Goal: Task Accomplishment & Management: Use online tool/utility

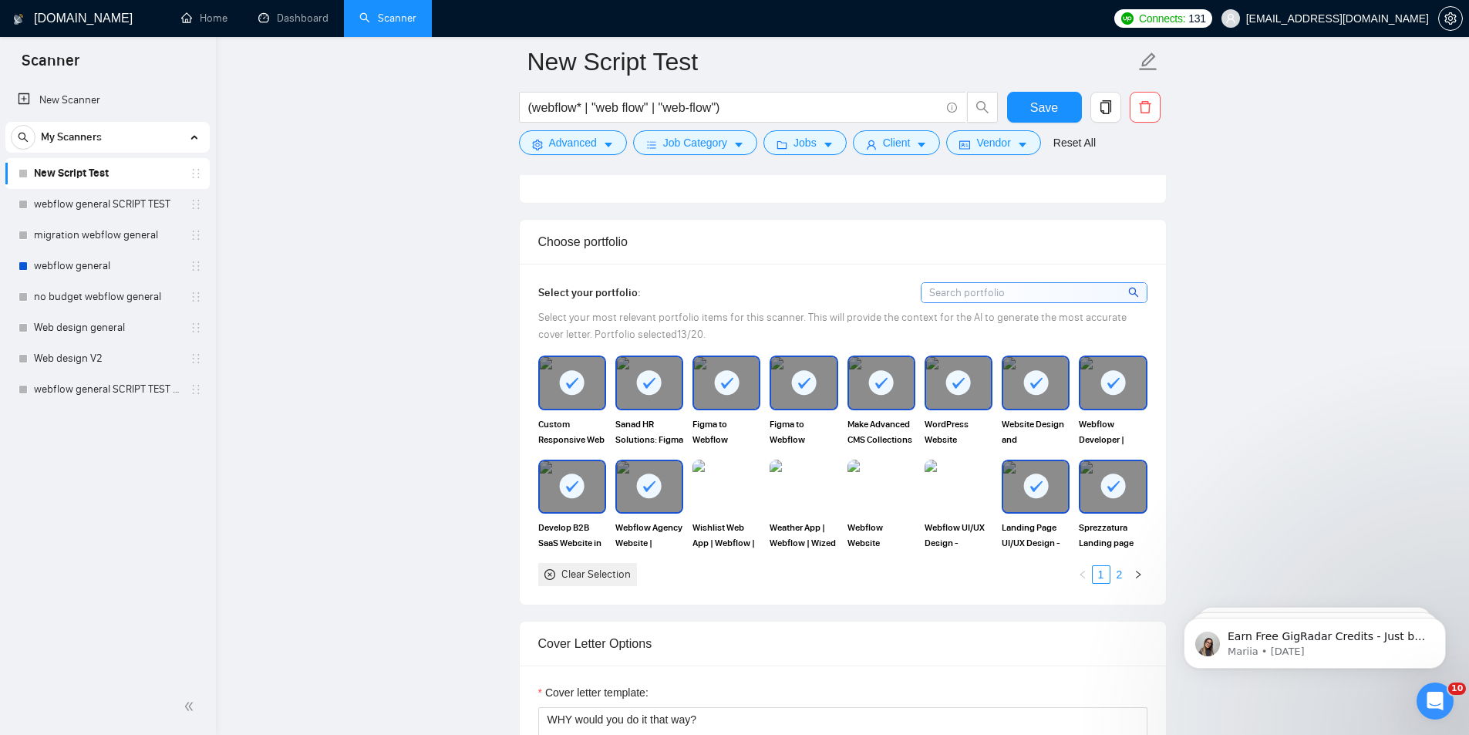
click at [1117, 576] on link "2" at bounding box center [1119, 574] width 17 height 17
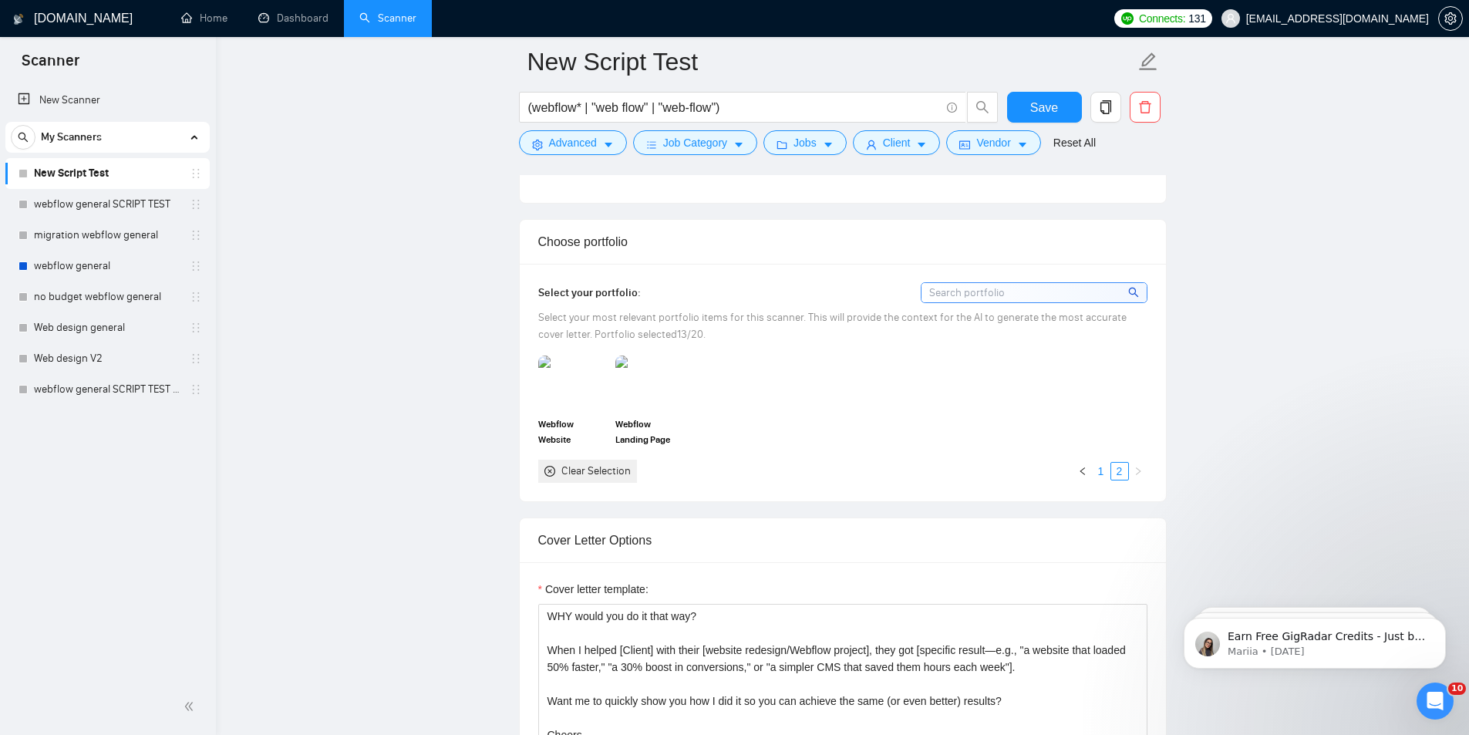
click at [1104, 474] on link "1" at bounding box center [1101, 471] width 17 height 17
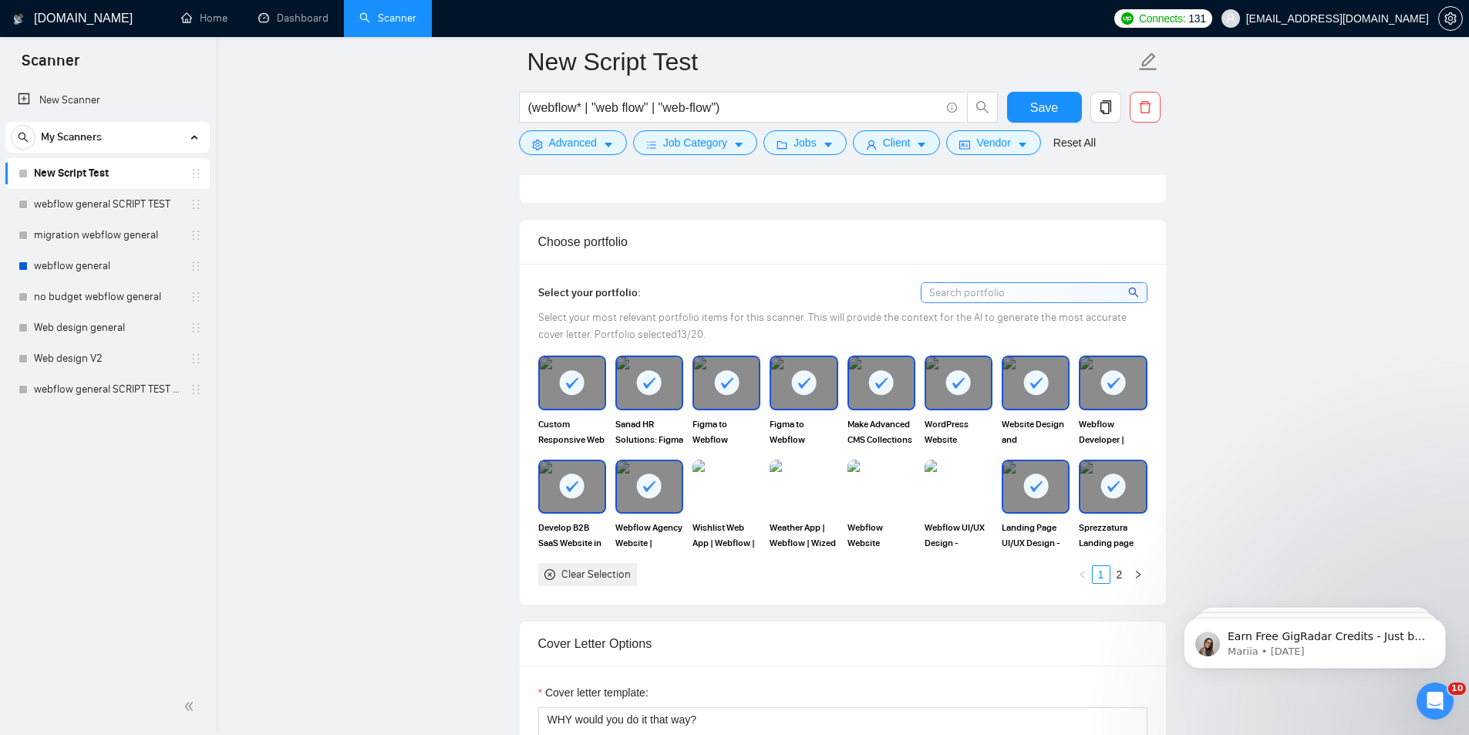
click at [613, 575] on div "Clear Selection" at bounding box center [595, 574] width 69 height 17
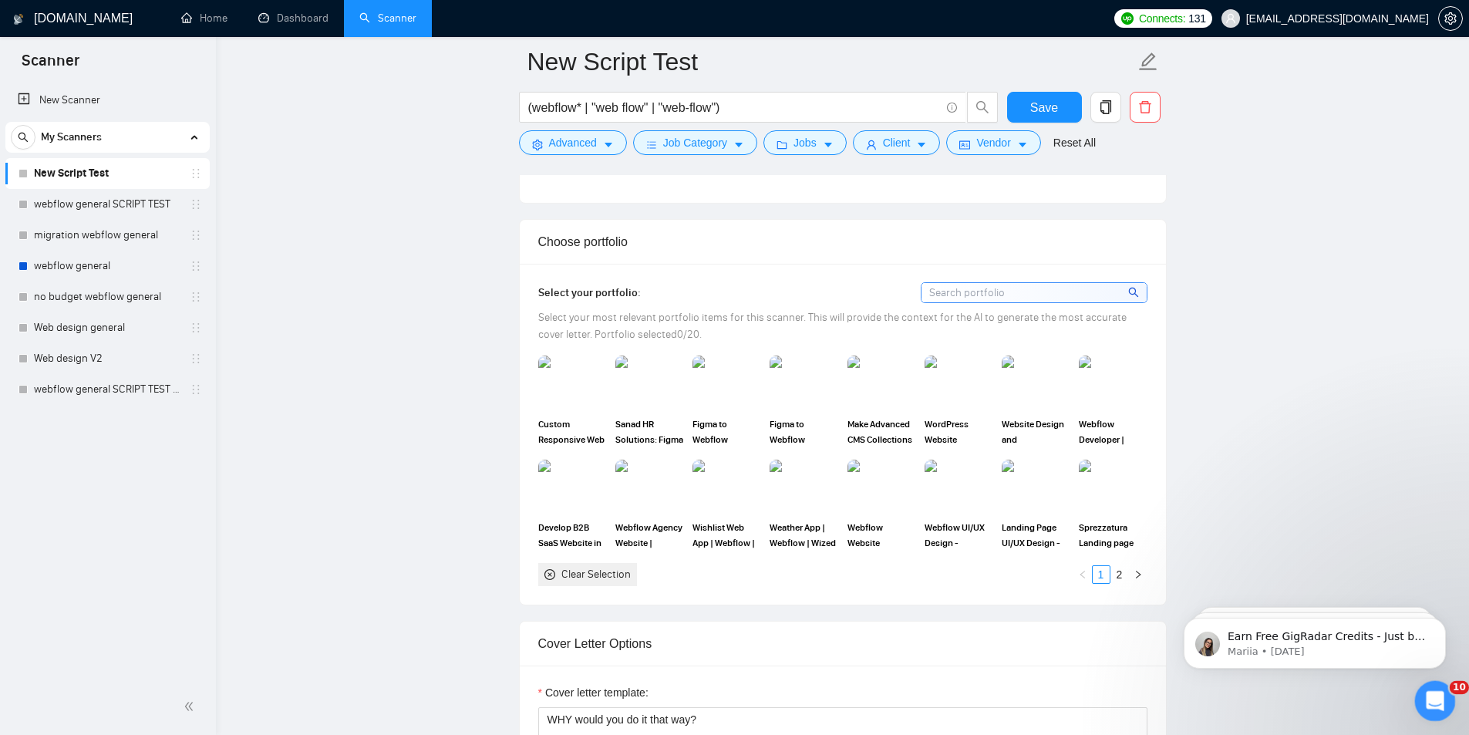
click at [1417, 701] on div "Open Intercom Messenger" at bounding box center [1433, 698] width 51 height 51
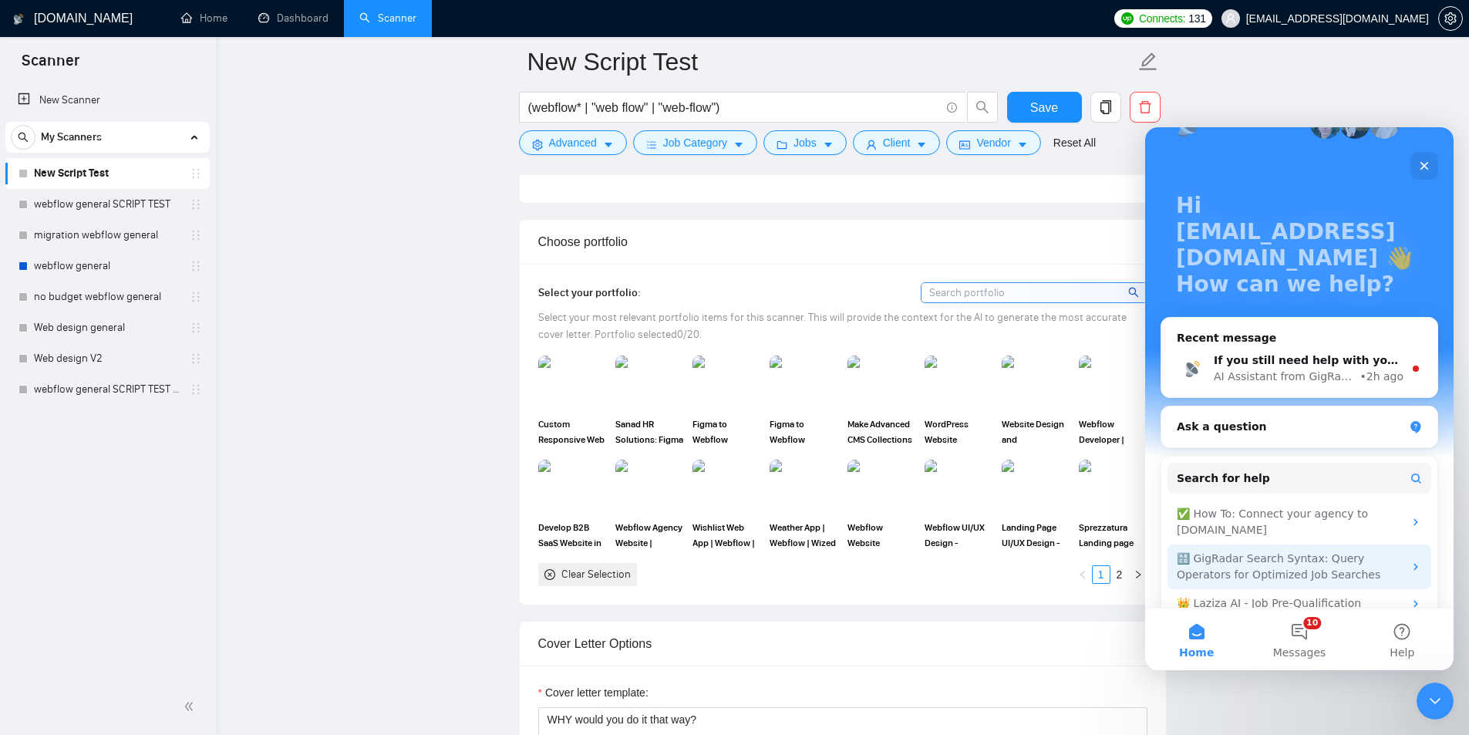
scroll to position [97, 0]
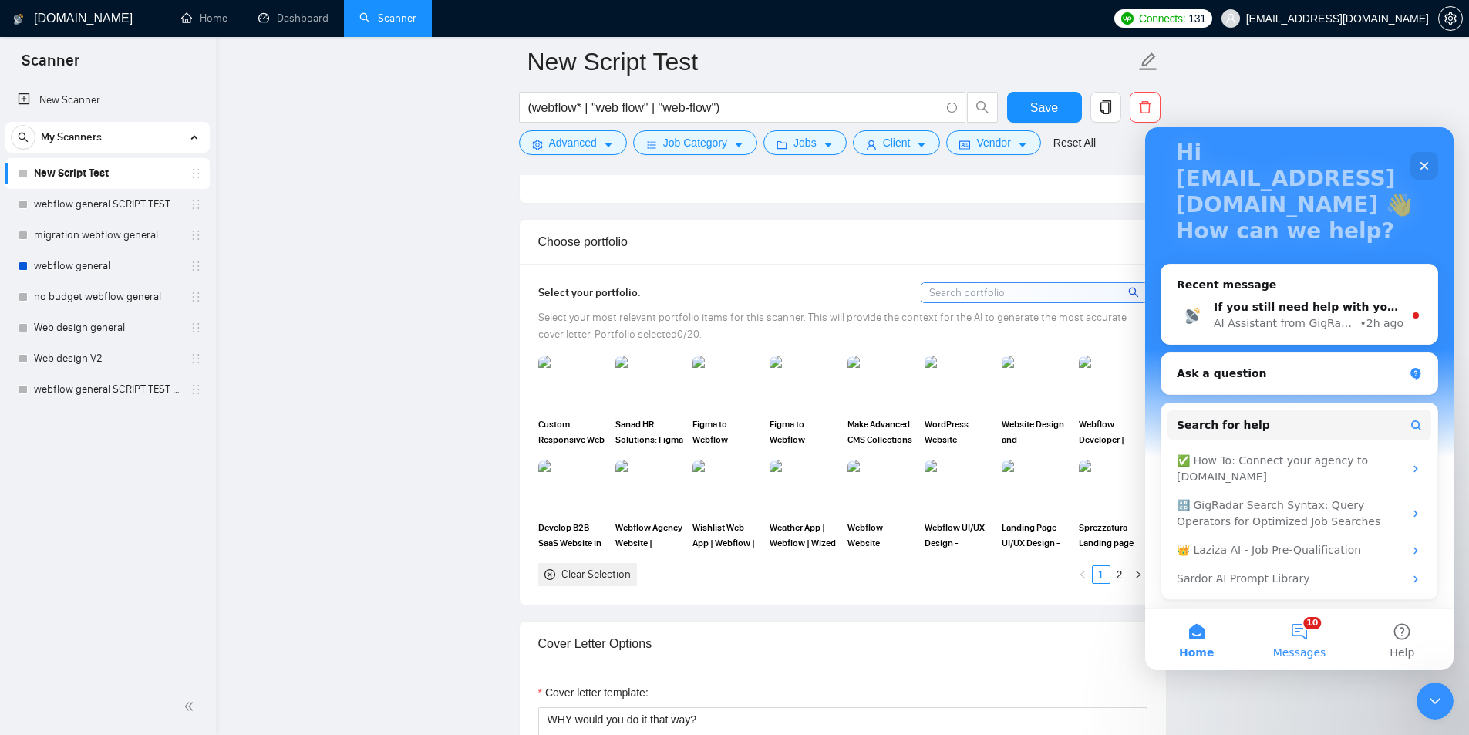
click at [1307, 633] on button "10 Messages" at bounding box center [1299, 640] width 103 height 62
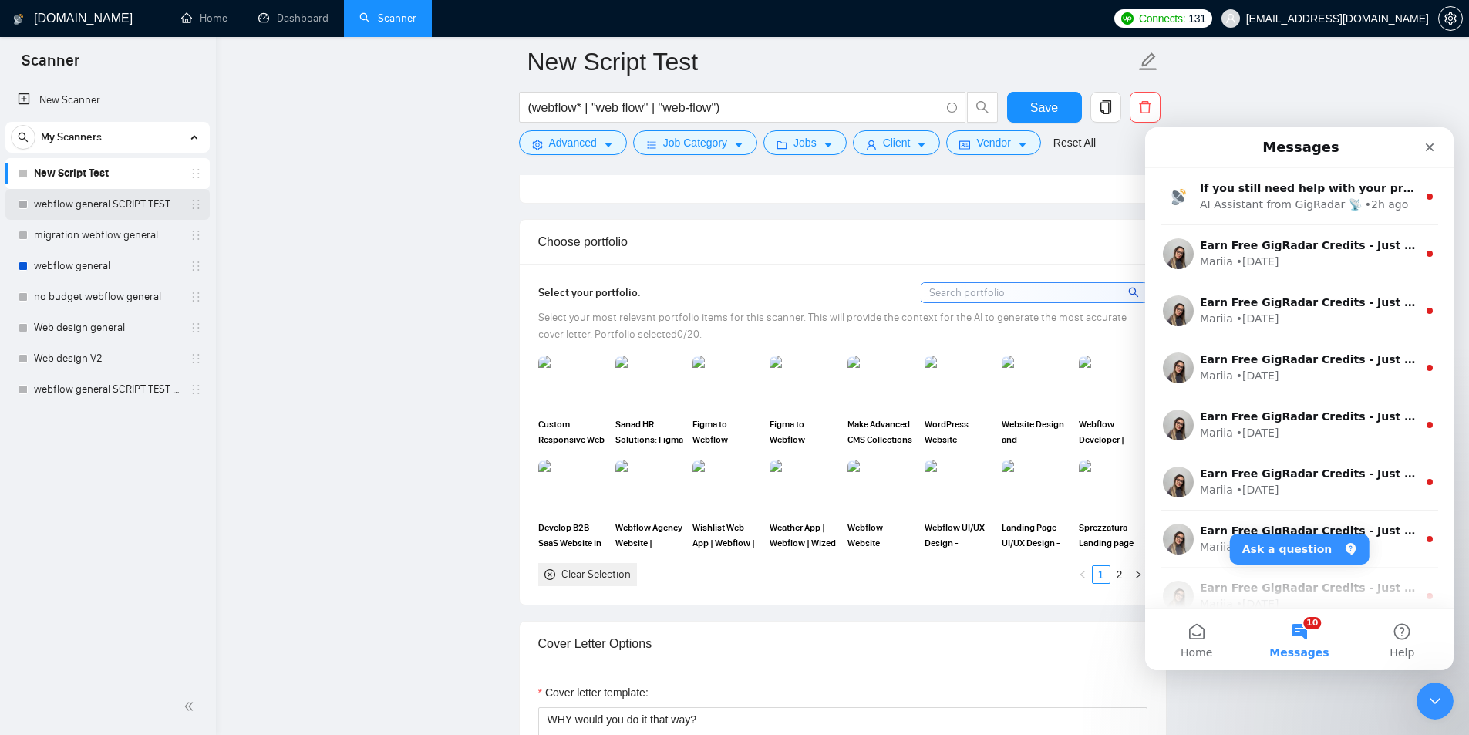
click at [100, 206] on link "webflow general SCRIPT TEST" at bounding box center [107, 204] width 147 height 31
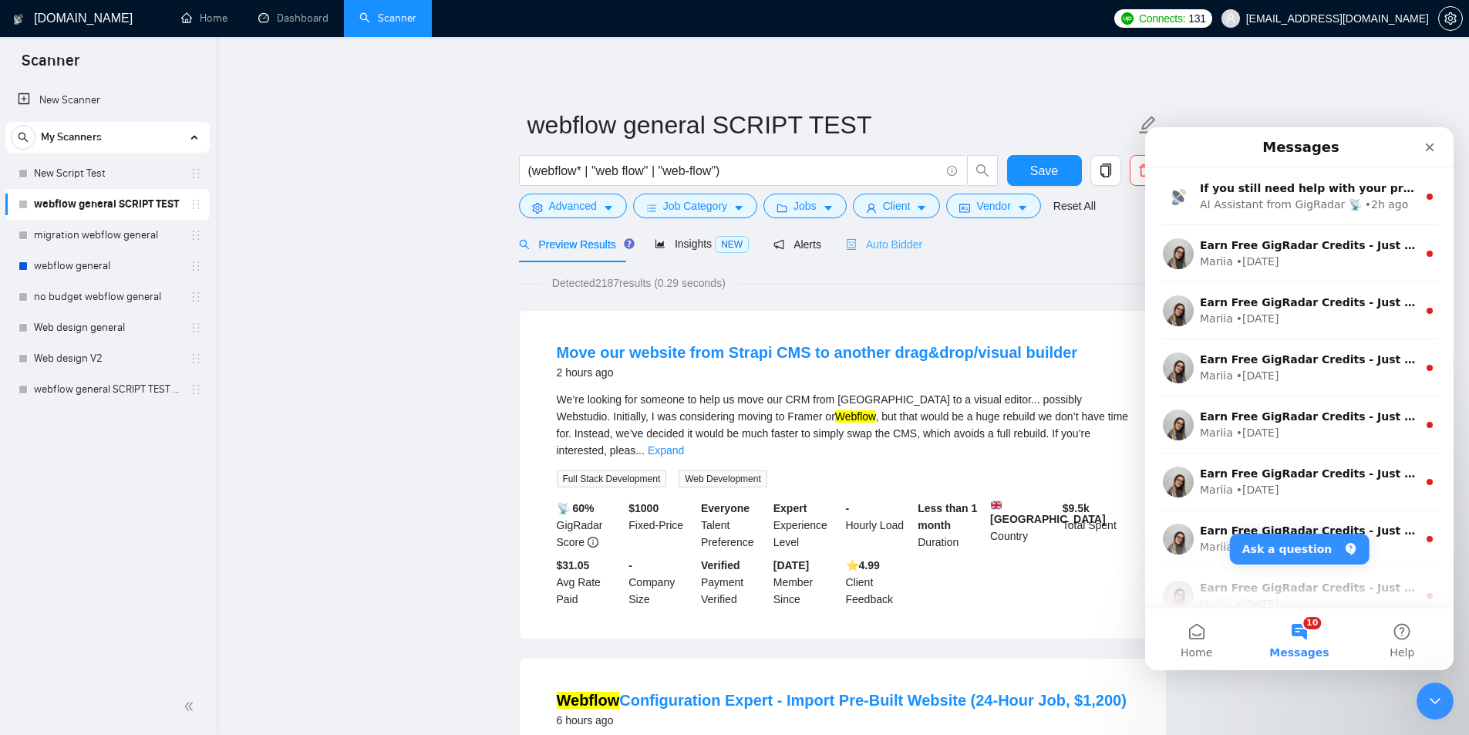
click at [879, 259] on div "Auto Bidder" at bounding box center [884, 244] width 76 height 36
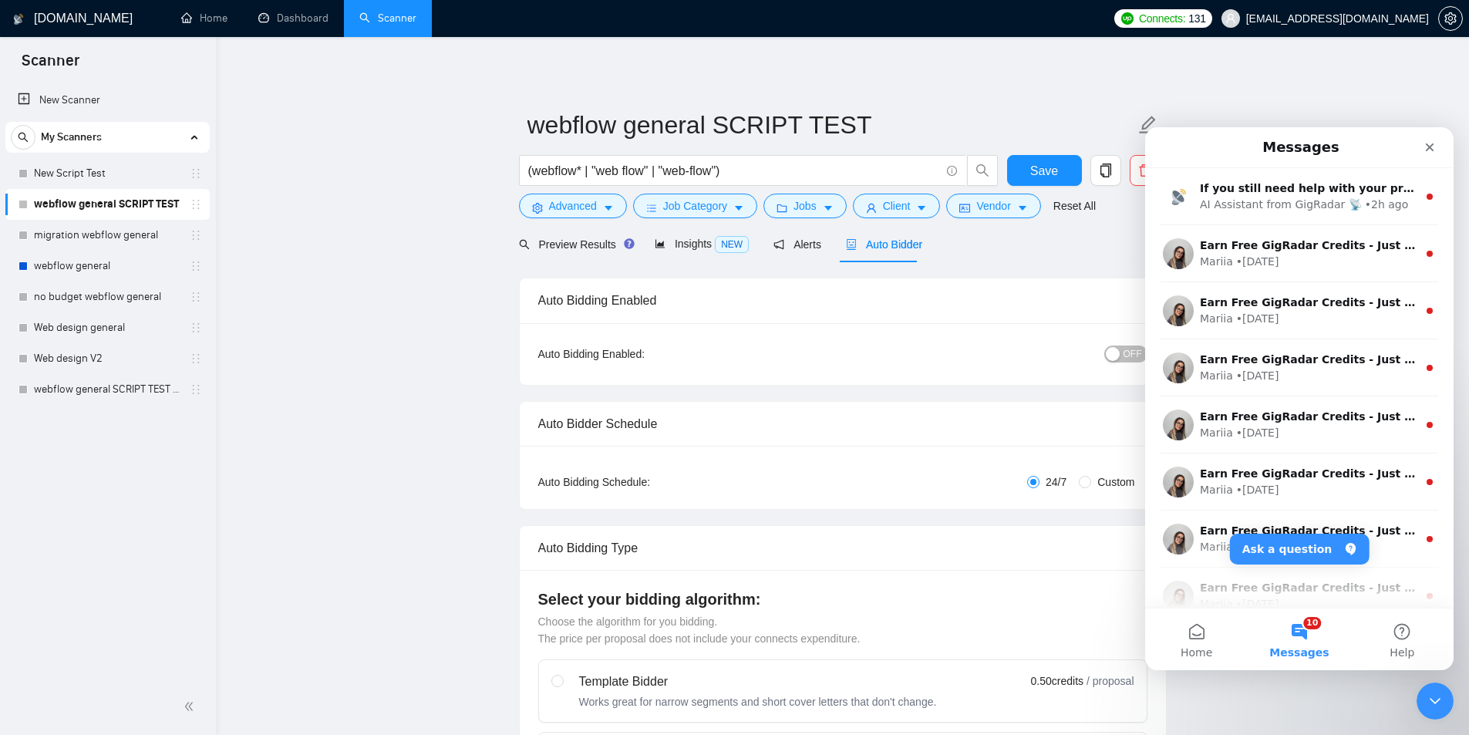
checkbox input "true"
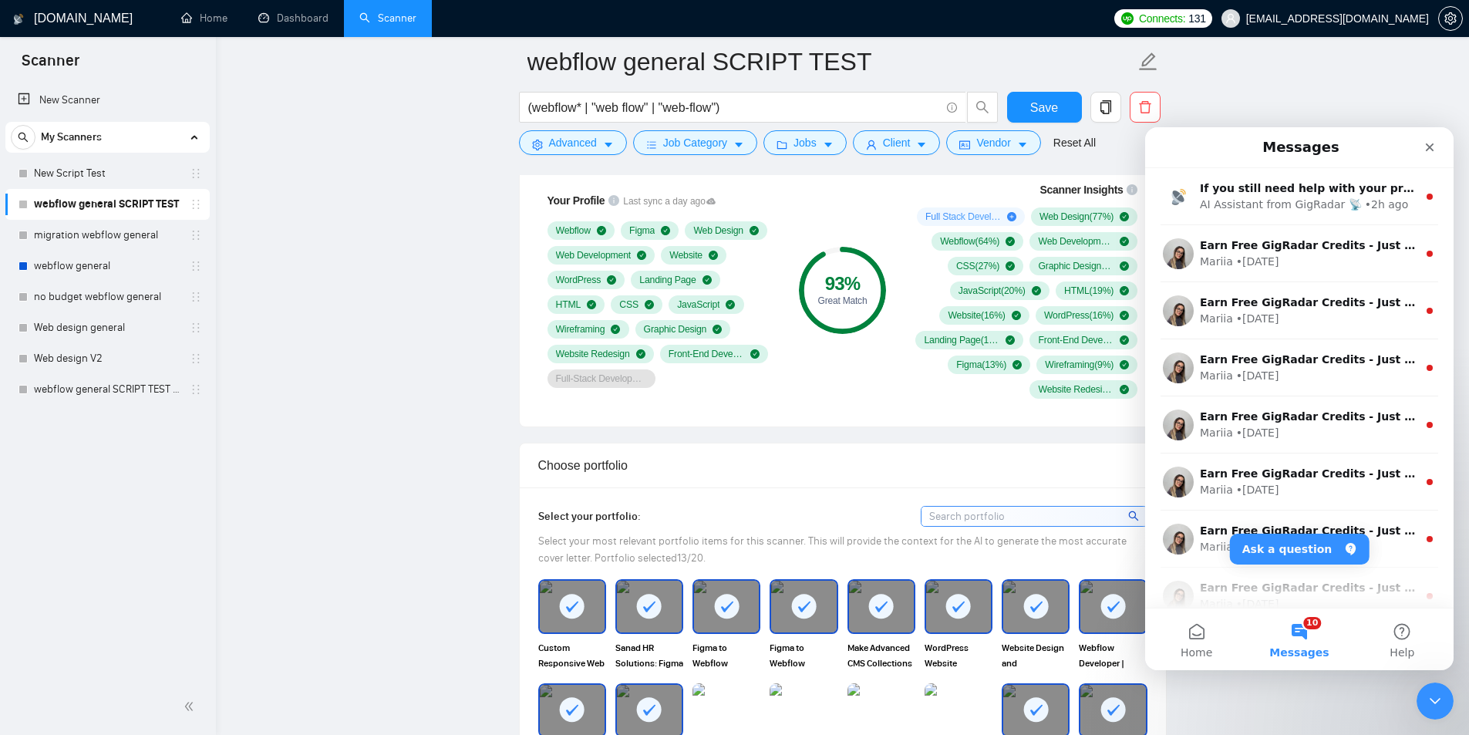
scroll to position [1080, 0]
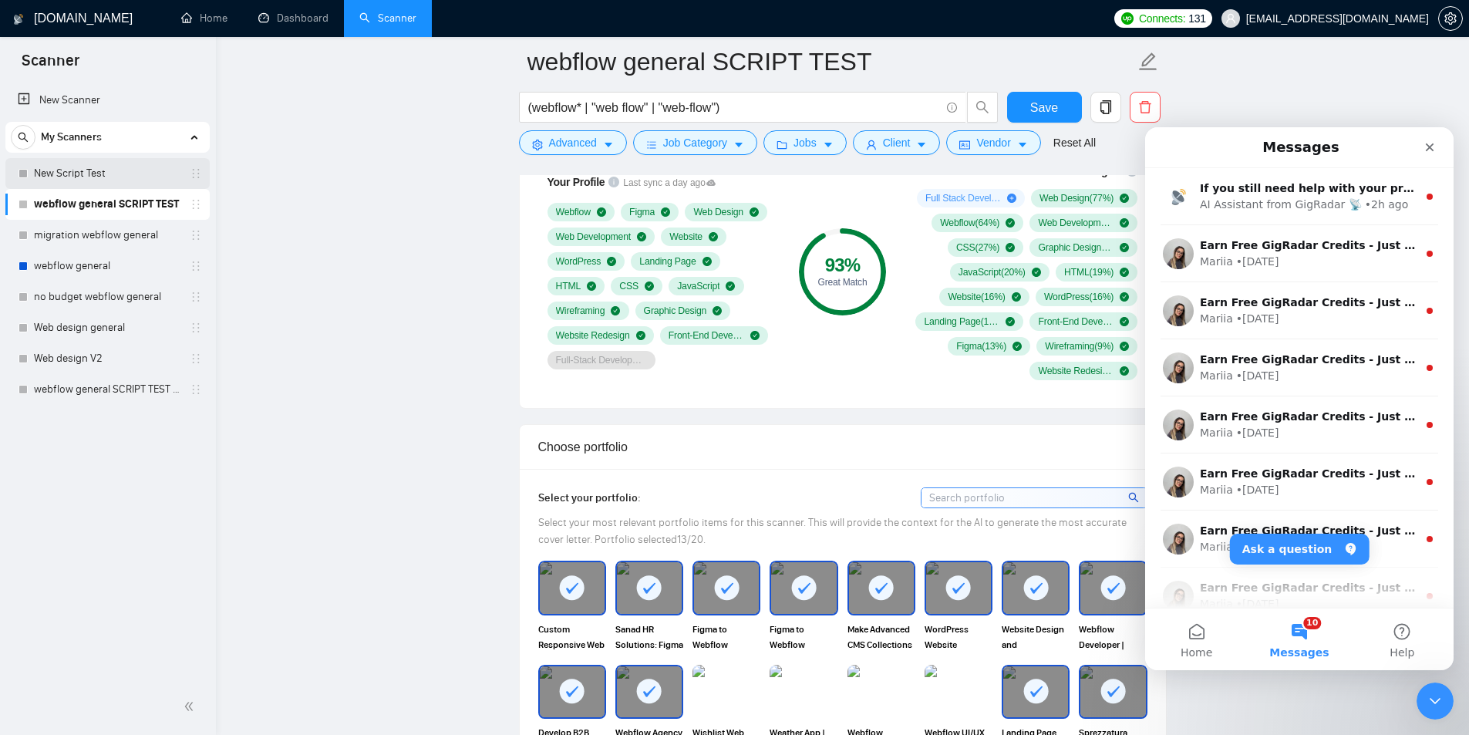
click at [123, 177] on link "New Script Test" at bounding box center [107, 173] width 147 height 31
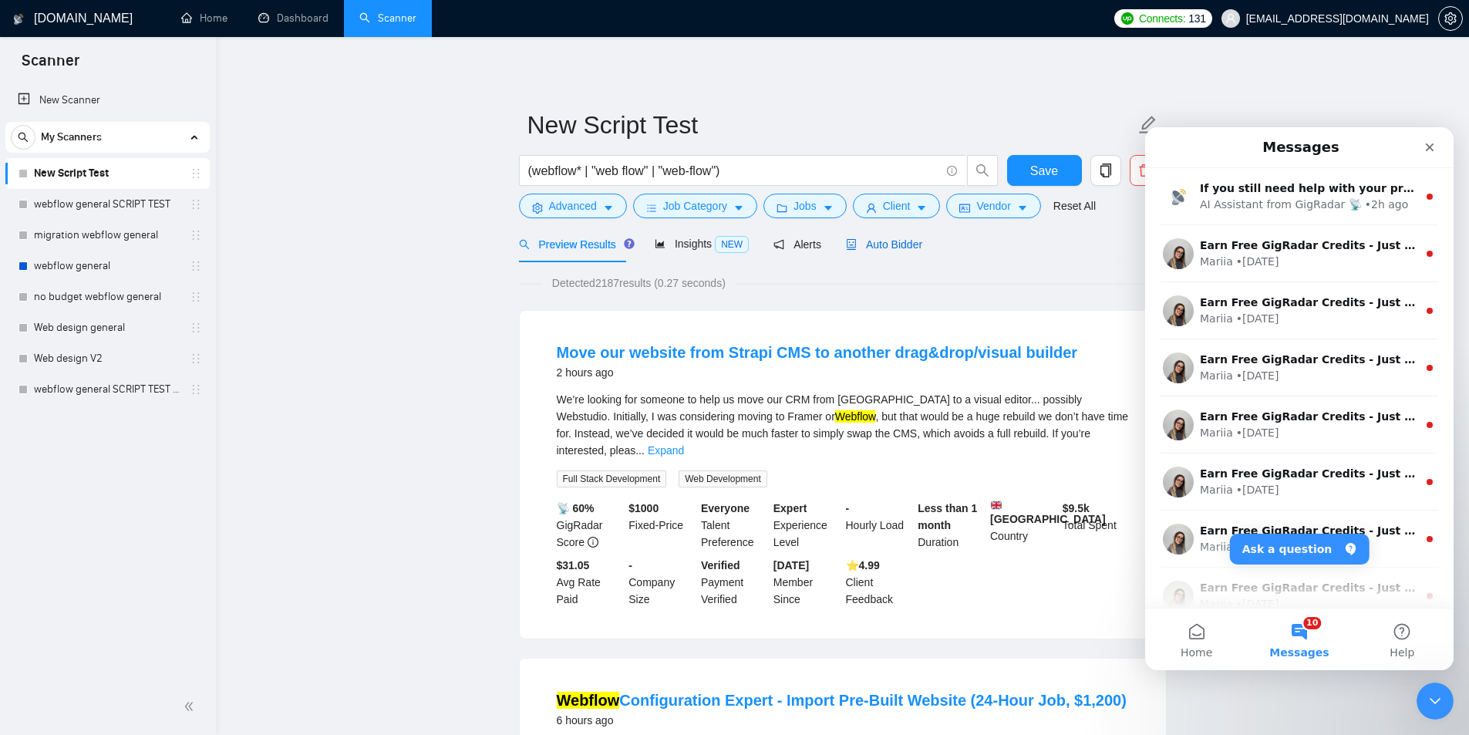
click at [853, 241] on span "Auto Bidder" at bounding box center [884, 244] width 76 height 12
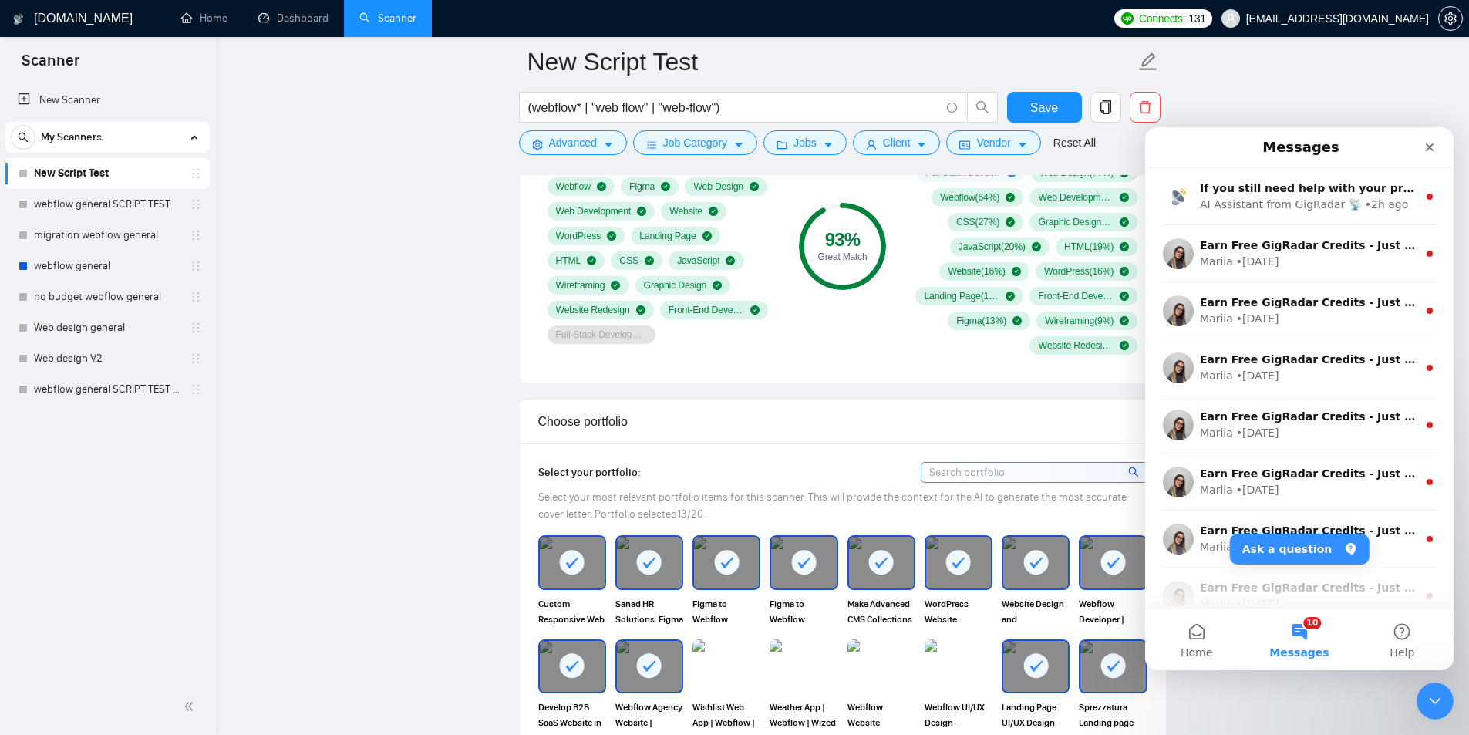
scroll to position [874, 0]
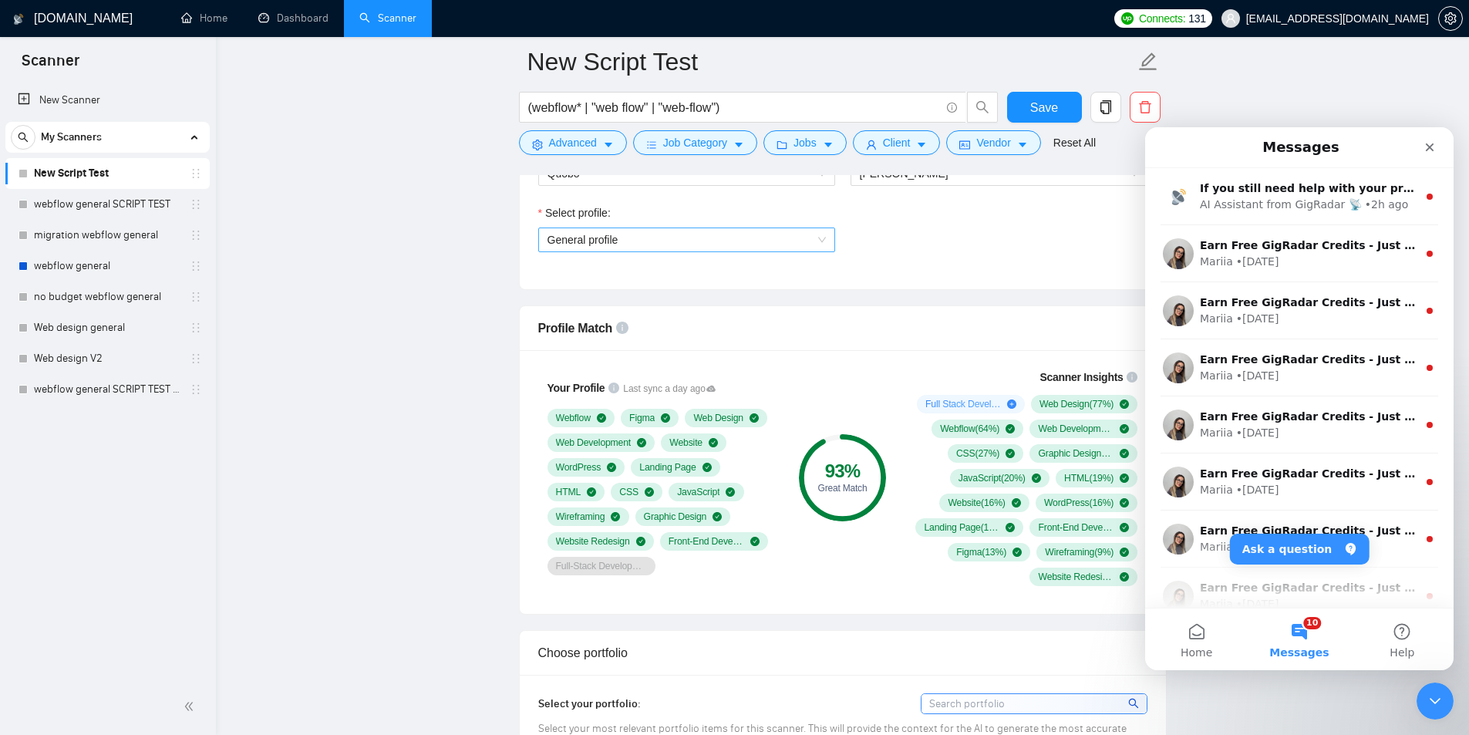
click at [704, 243] on span "General profile" at bounding box center [687, 239] width 278 height 23
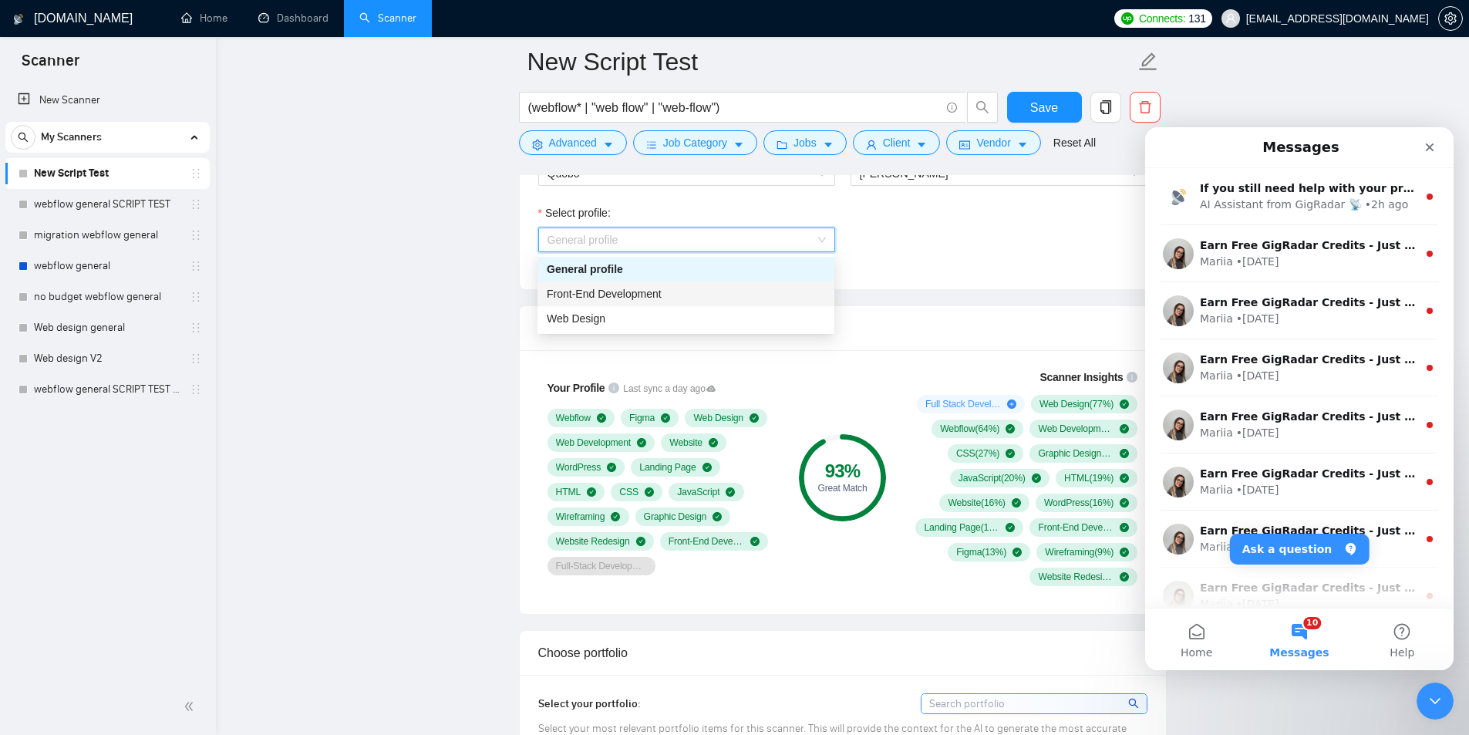
click at [676, 294] on div "Front-End Development" at bounding box center [686, 293] width 278 height 17
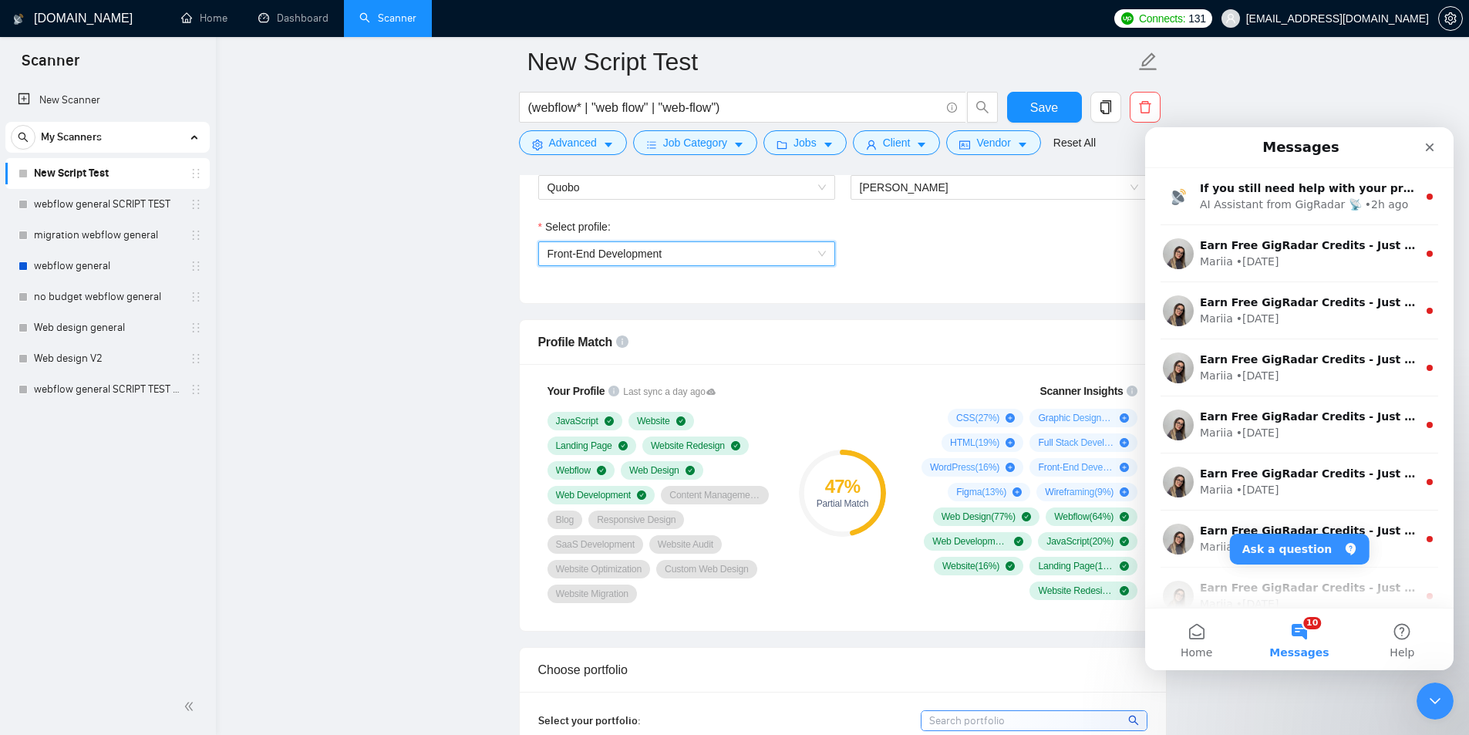
scroll to position [823, 0]
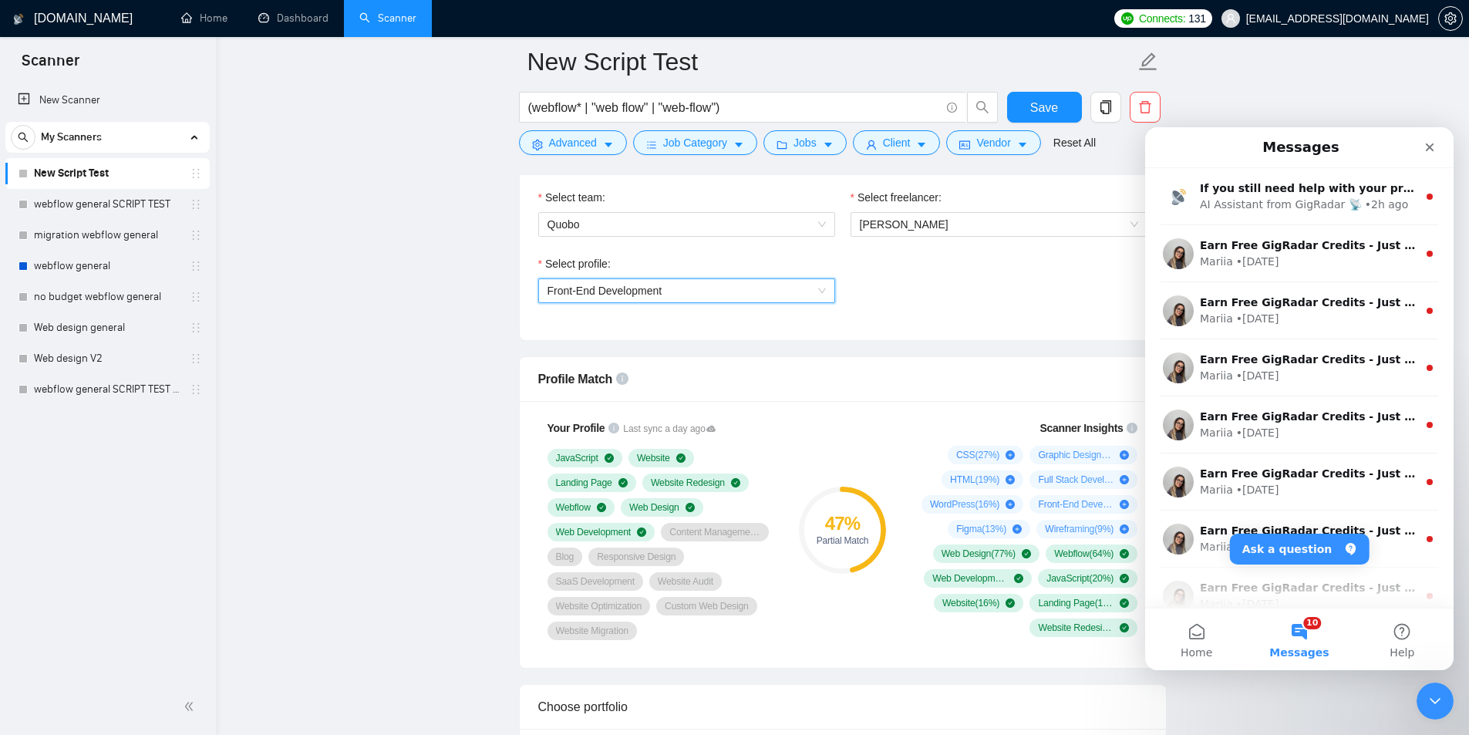
click at [692, 285] on span "Front-End Development" at bounding box center [687, 290] width 278 height 23
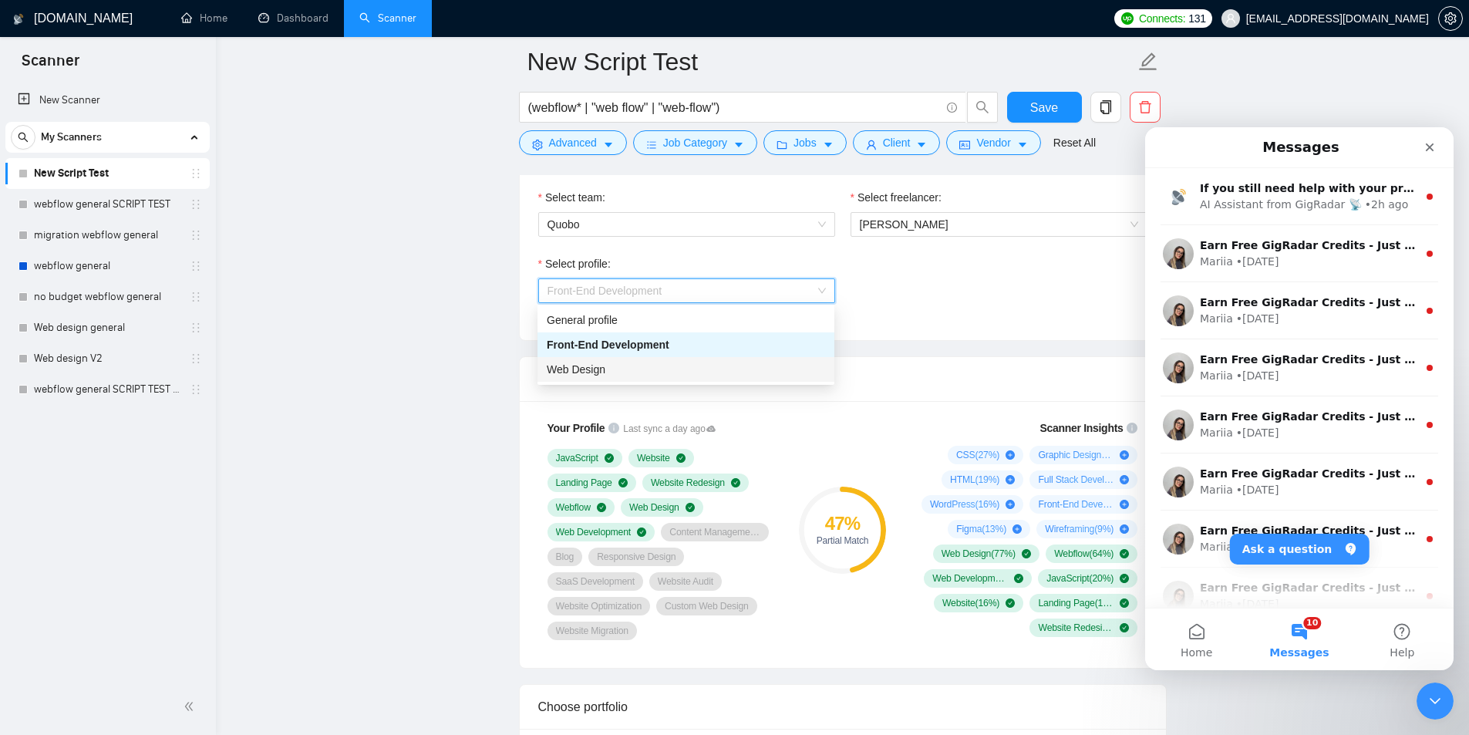
click at [635, 373] on div "Web Design" at bounding box center [686, 369] width 278 height 17
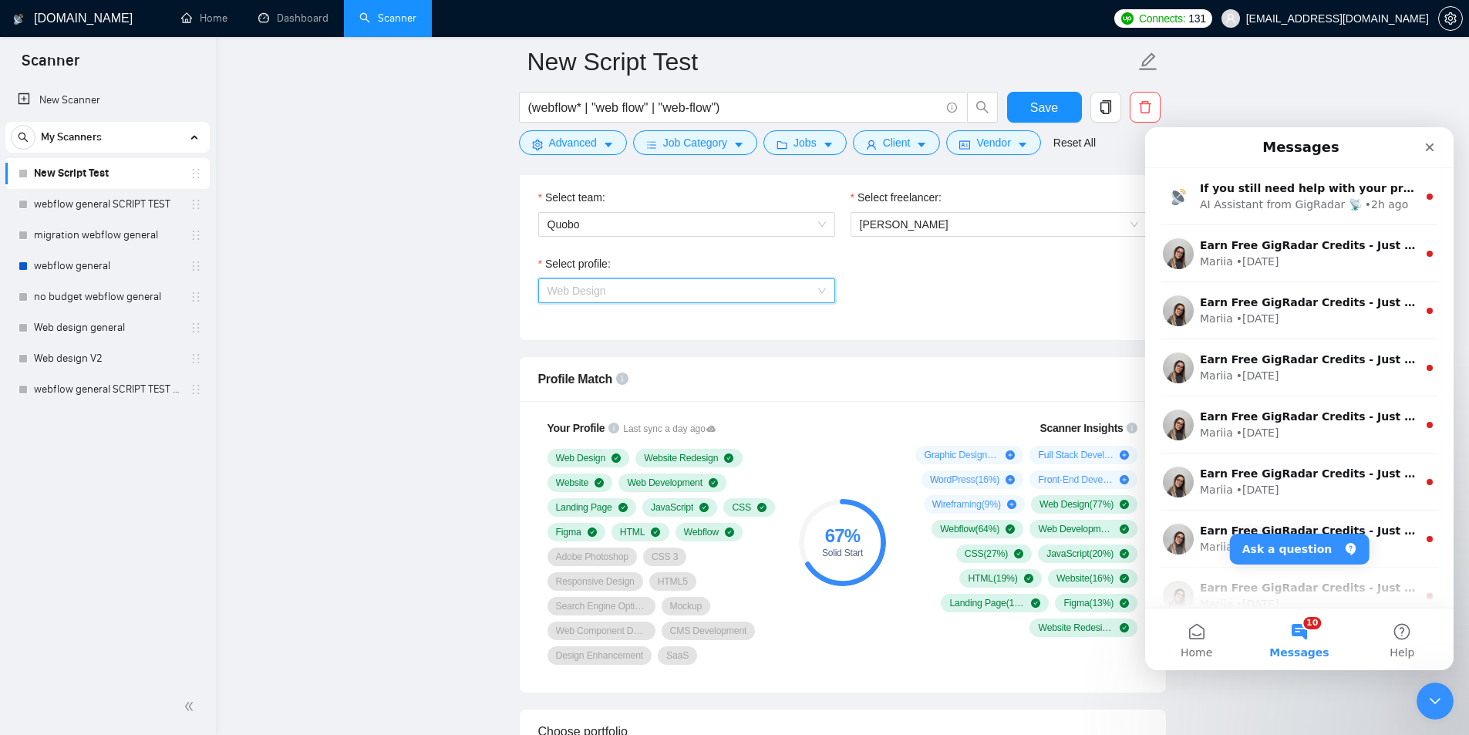
click at [678, 302] on div "Web Design" at bounding box center [686, 290] width 297 height 25
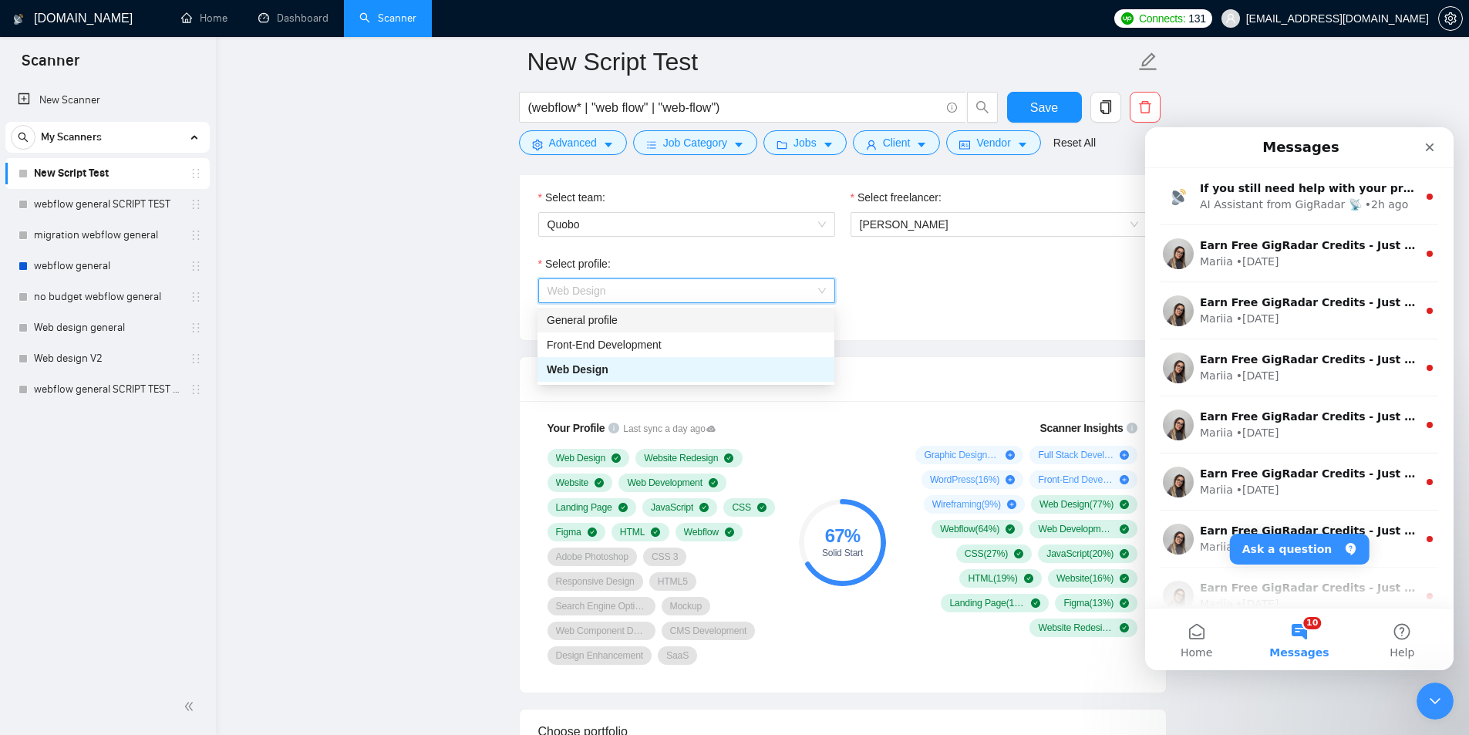
click at [662, 325] on div "General profile" at bounding box center [686, 320] width 278 height 17
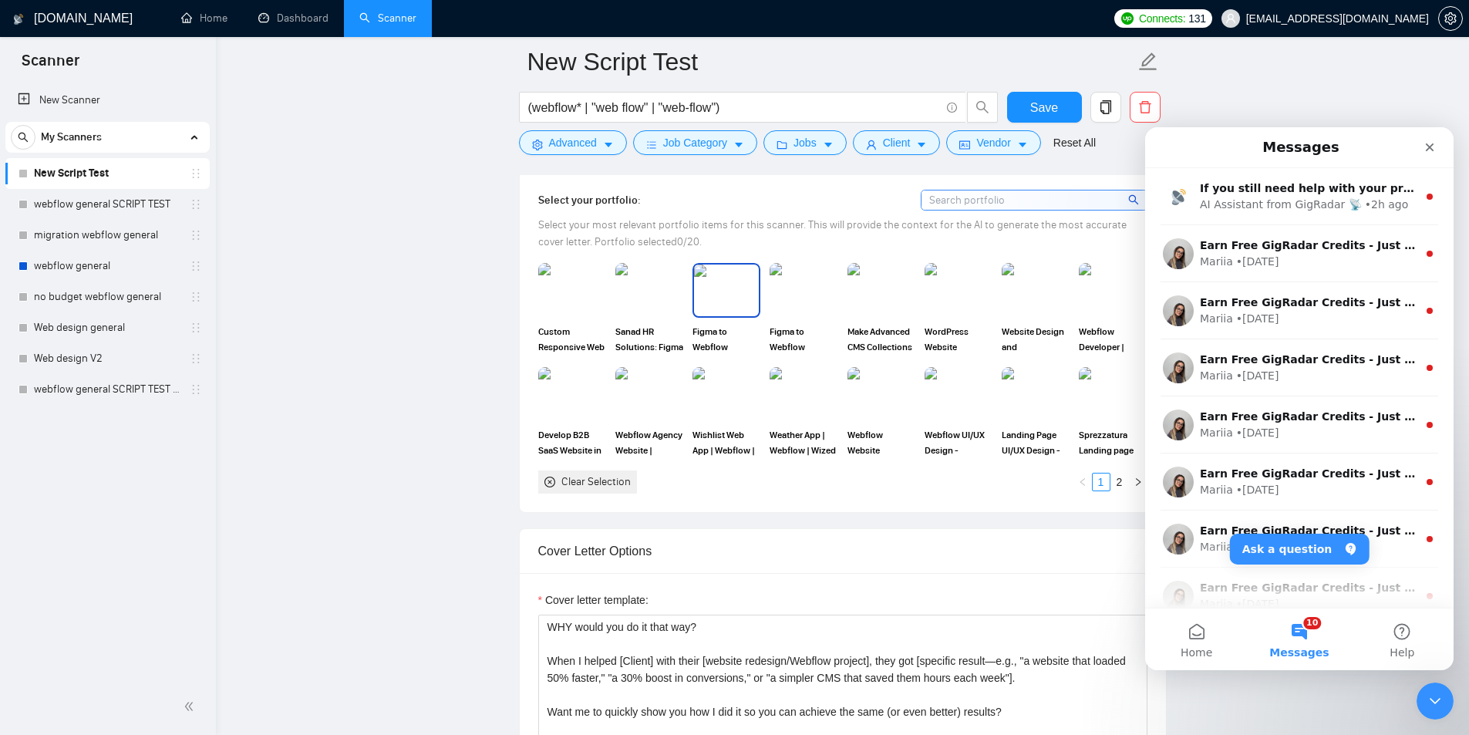
scroll to position [1440, 0]
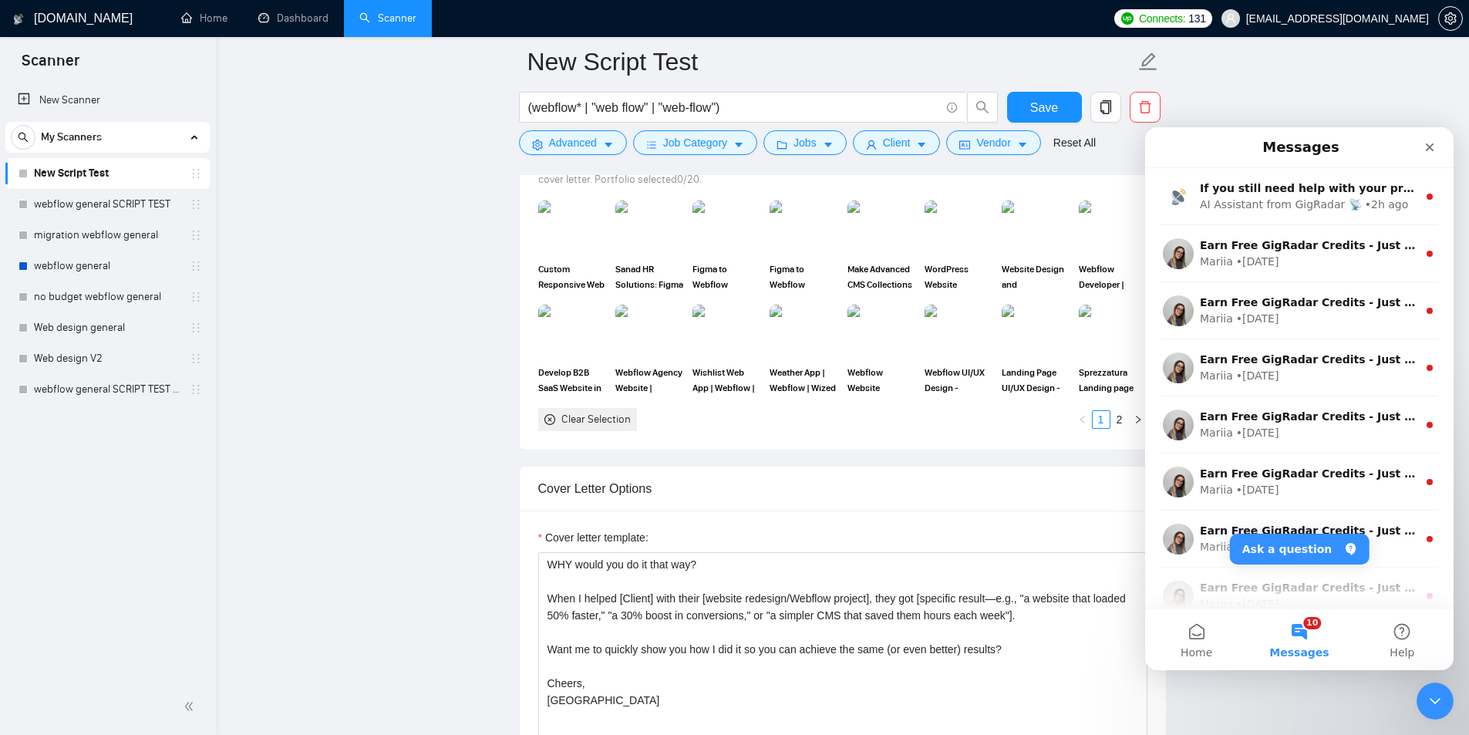
click at [432, 476] on main "New Script Test (webflow* | "web flow" | "web-flow") Save Advanced Job Category…" at bounding box center [843, 718] width 1204 height 4192
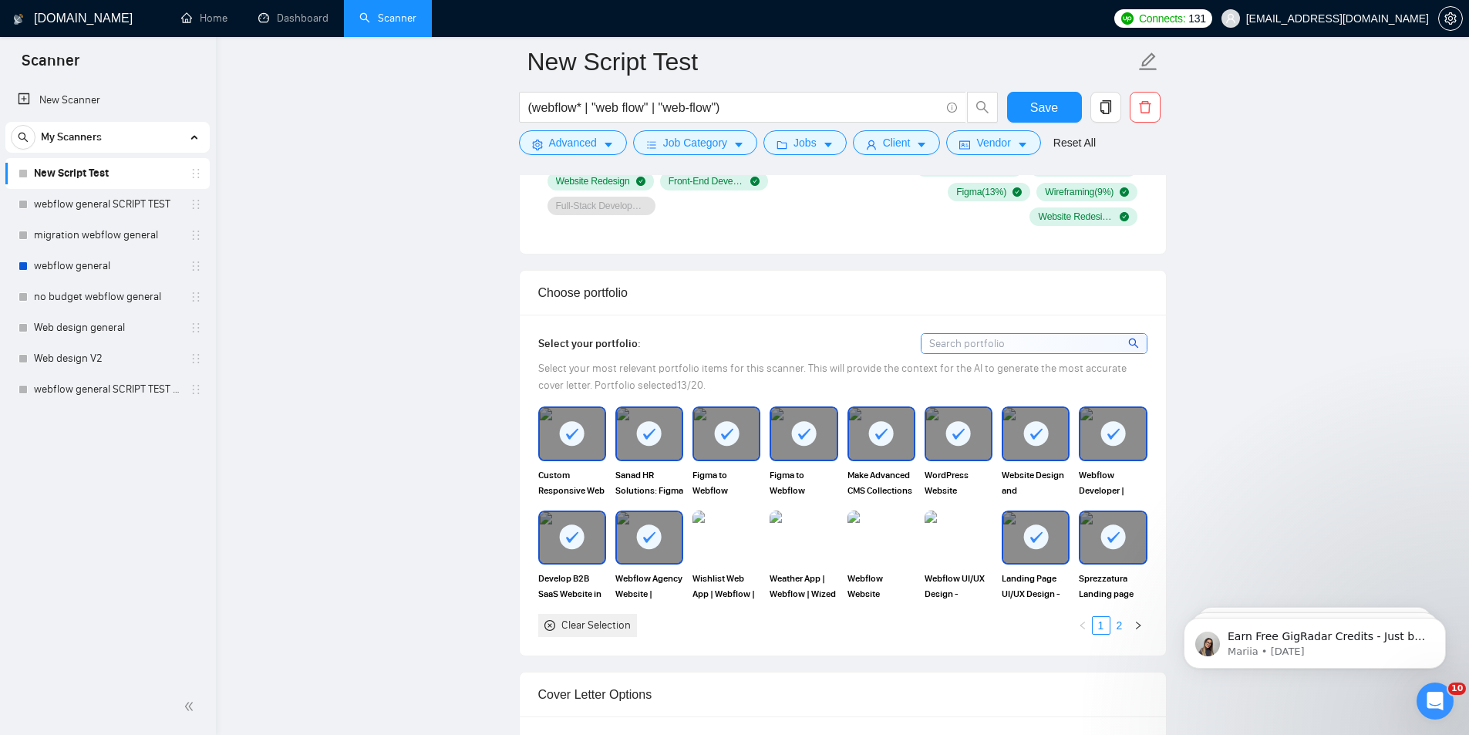
click at [1117, 627] on link "2" at bounding box center [1119, 625] width 17 height 17
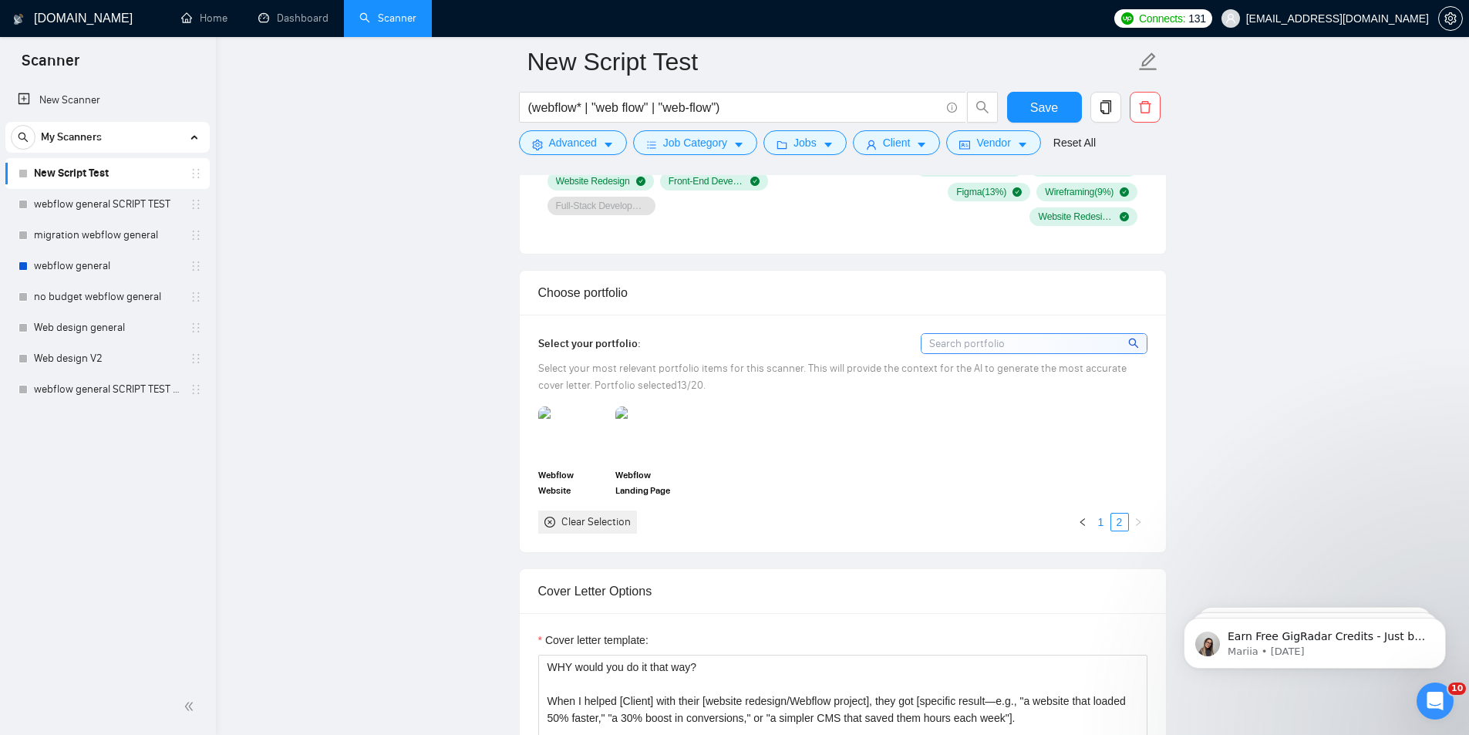
click at [1097, 521] on link "1" at bounding box center [1101, 522] width 17 height 17
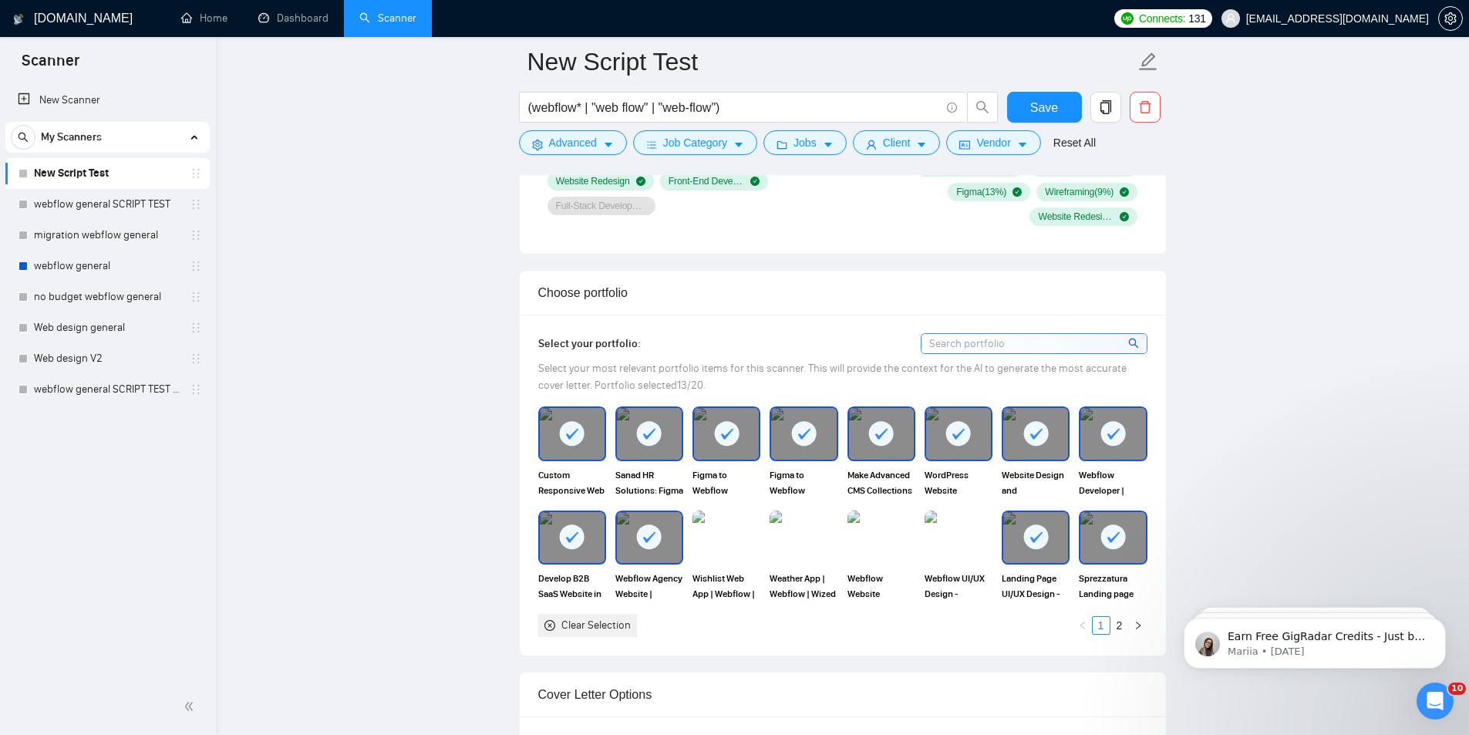
click at [610, 617] on div "Clear Selection" at bounding box center [595, 625] width 69 height 17
